Goal: Transaction & Acquisition: Purchase product/service

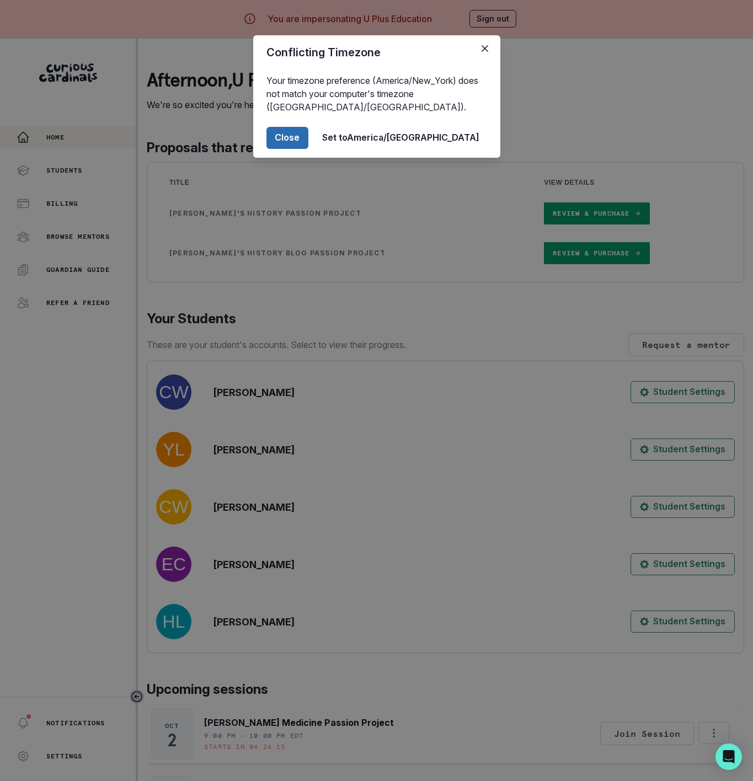
click at [308, 127] on button "Close" at bounding box center [287, 138] width 42 height 22
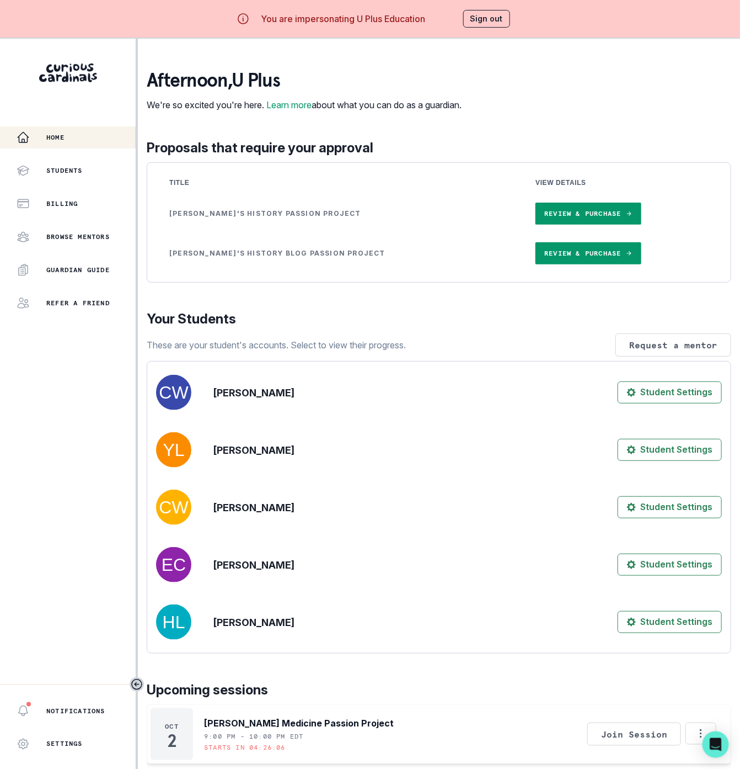
click at [553, 264] on link "Review & Purchase" at bounding box center [588, 253] width 105 height 22
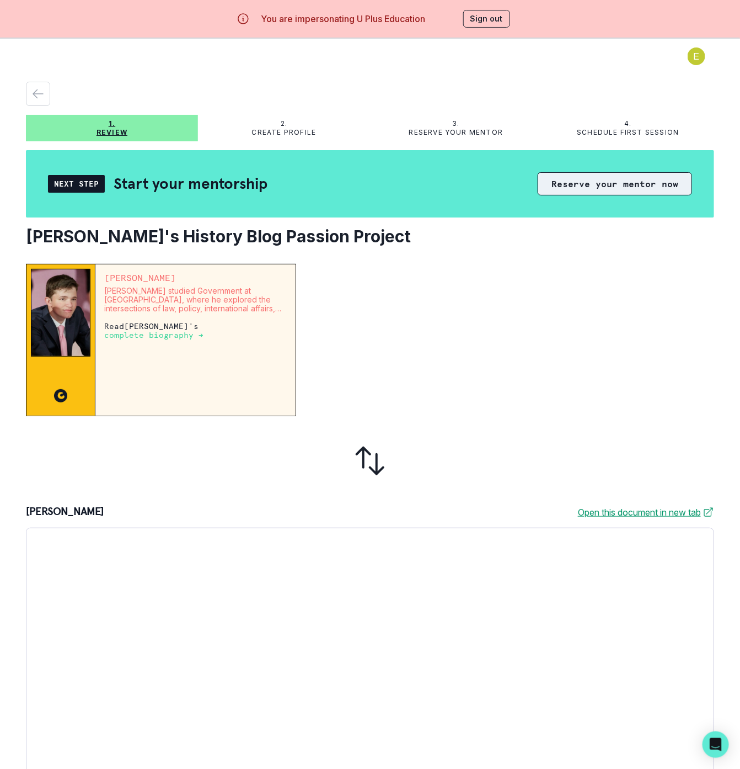
click at [584, 188] on button "Reserve your mentor now" at bounding box center [615, 183] width 154 height 23
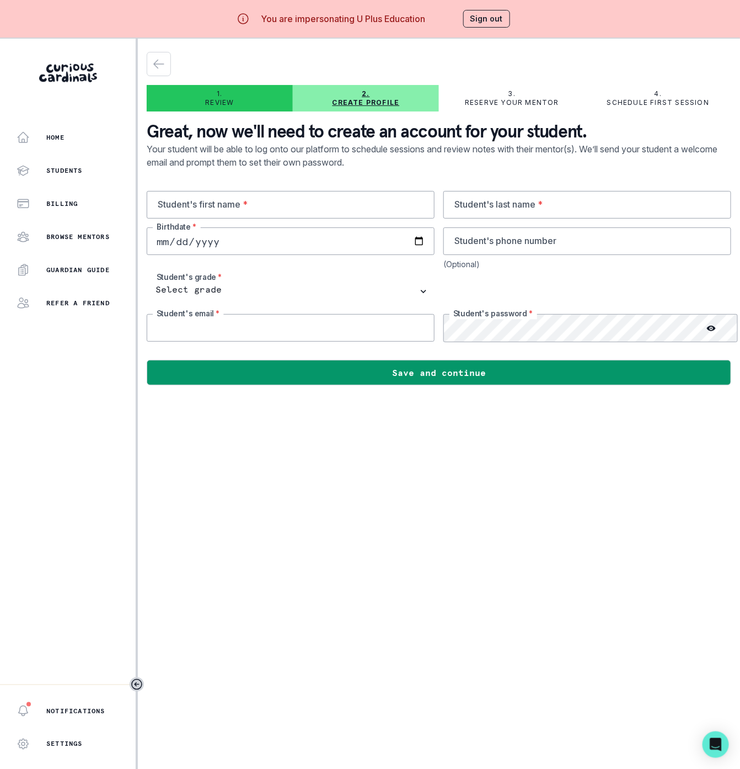
type input "[EMAIL_ADDRESS][DOMAIN_NAME]"
click at [179, 197] on input "text" at bounding box center [291, 205] width 288 height 28
click at [247, 199] on input "text" at bounding box center [291, 205] width 288 height 28
paste input "[PERSON_NAME]"
type input "[PERSON_NAME]"
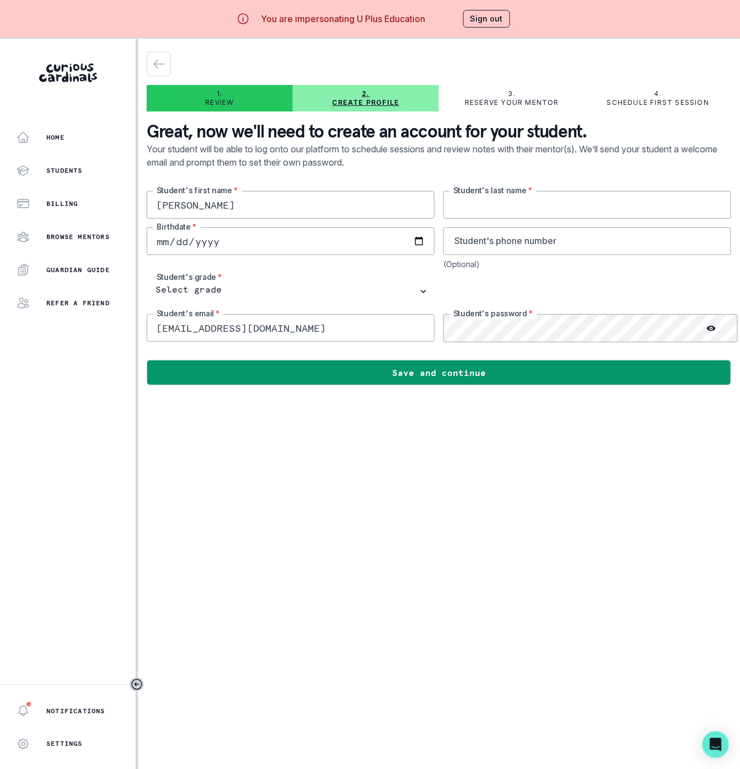
click at [487, 199] on input "text" at bounding box center [588, 205] width 288 height 28
click at [531, 207] on input "text" at bounding box center [588, 205] width 288 height 28
paste input "[PERSON_NAME]"
type input "[PERSON_NAME]"
type input "[DATE]"
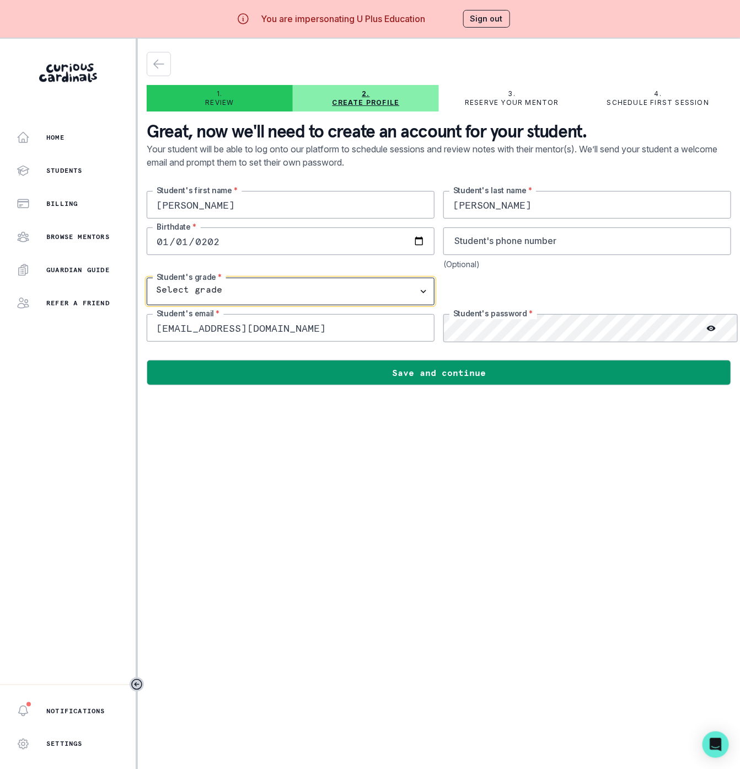
click at [222, 285] on select "Select grade 1st Grade 2nd Grade 3rd Grade 4th Grade 5th Grade 6th Grade 7th Gr…" at bounding box center [291, 292] width 288 height 28
select select "6th Grade"
click at [147, 278] on select "Select grade 1st Grade 2nd Grade 3rd Grade 4th Grade 5th Grade 6th Grade 7th Gr…" at bounding box center [291, 292] width 288 height 28
drag, startPoint x: 318, startPoint y: 323, endPoint x: 63, endPoint y: 334, distance: 254.6
click at [63, 334] on div "Home Students Billing Browse Mentors Guardian Guide Refer a friend Notification…" at bounding box center [370, 423] width 740 height 769
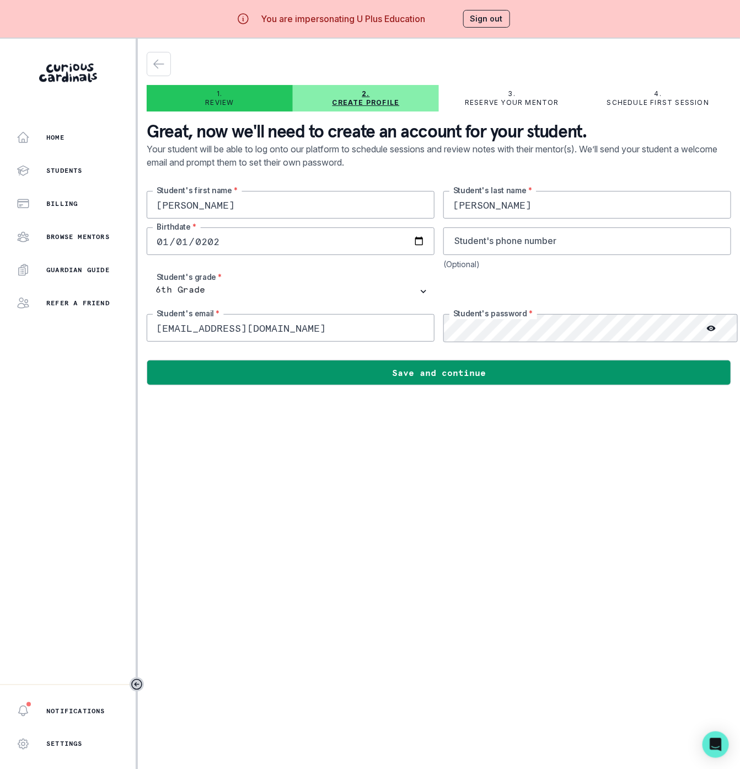
paste input "[EMAIL_ADDRESS][DOMAIN_NAME]"
type input "[EMAIL_ADDRESS][DOMAIN_NAME]"
click at [412, 328] on div "[PERSON_NAME]'s first name * [PERSON_NAME]'s last name * [DEMOGRAPHIC_DATA] Bir…" at bounding box center [439, 266] width 585 height 151
drag, startPoint x: 402, startPoint y: 468, endPoint x: 398, endPoint y: 446, distance: 23.0
click at [402, 468] on main "1. Review 2. Create profile 3. Reserve your mentor 4. Schedule first session Gr…" at bounding box center [439, 423] width 603 height 769
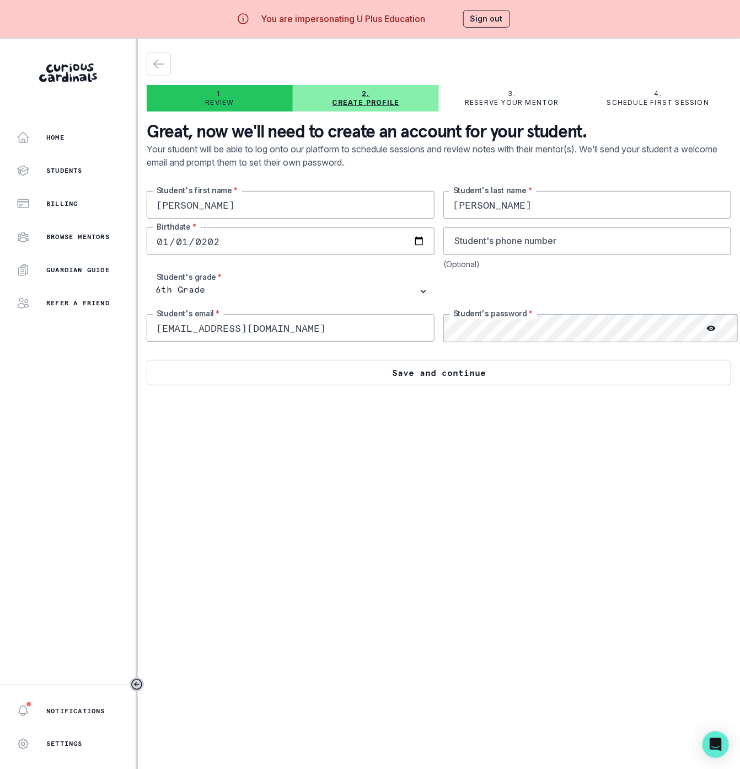
click at [397, 379] on button "Save and continue" at bounding box center [439, 372] width 585 height 25
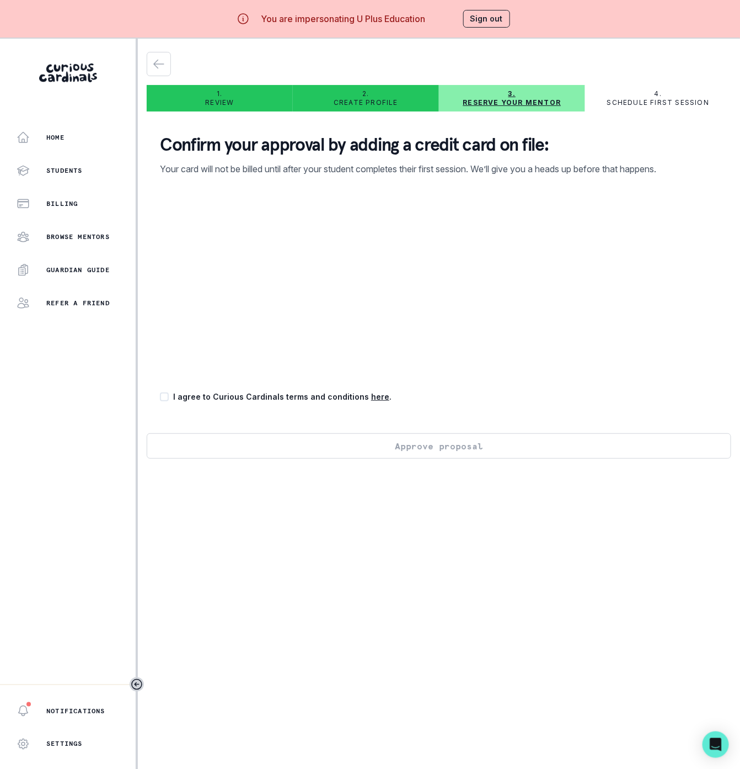
click at [500, 13] on button "Sign out" at bounding box center [486, 19] width 47 height 18
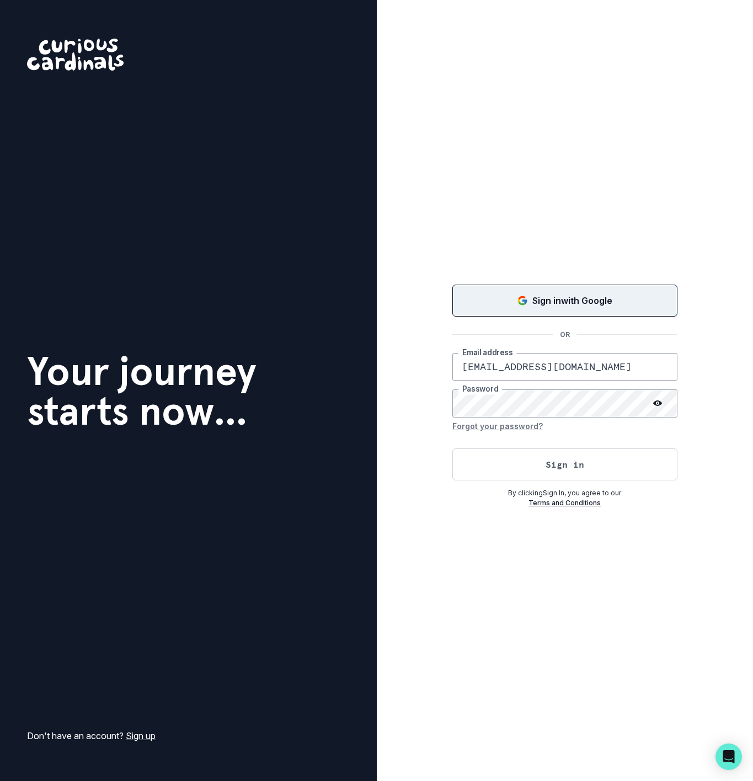
click at [530, 295] on div "Sign in with Google" at bounding box center [565, 300] width 198 height 13
